Goal: Task Accomplishment & Management: Complete application form

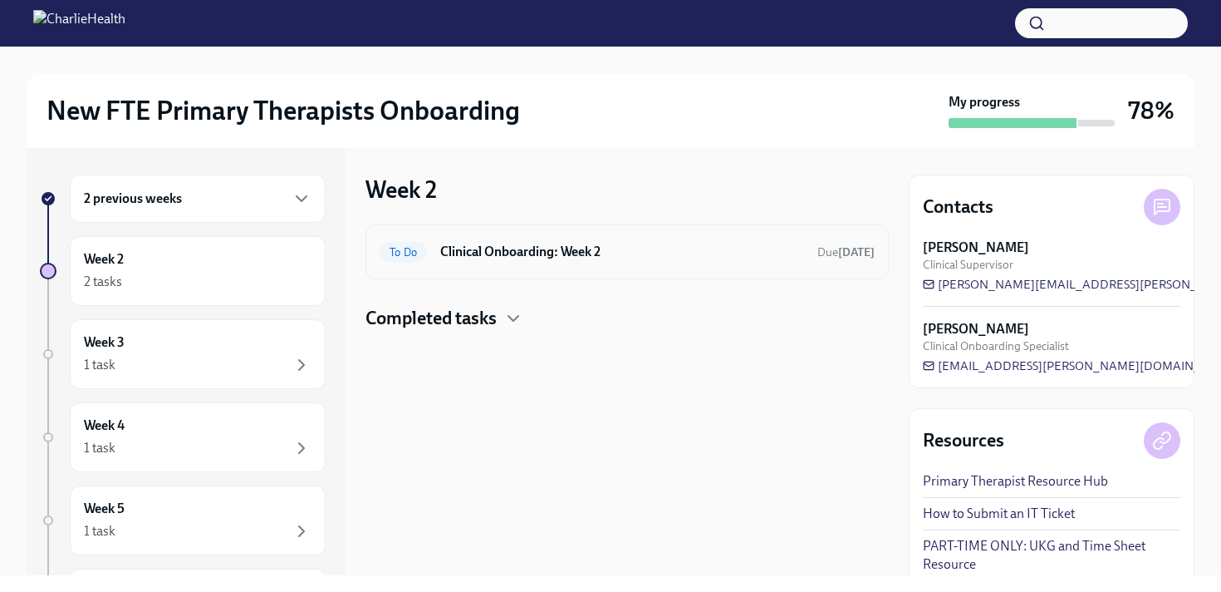
click at [429, 254] on div "To Do Clinical Onboarding: Week 2 Due [DATE]" at bounding box center [627, 251] width 495 height 27
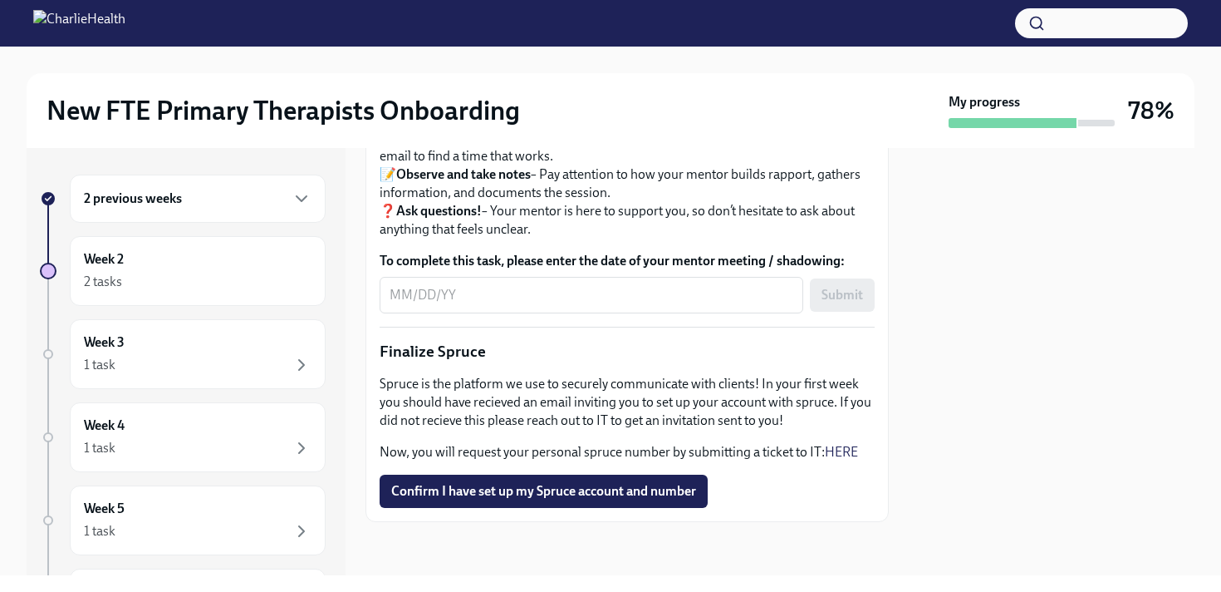
scroll to position [1995, 0]
click at [513, 499] on button "Confirm I have set up my Spruce account and number" at bounding box center [544, 490] width 328 height 33
